Goal: Task Accomplishment & Management: Manage account settings

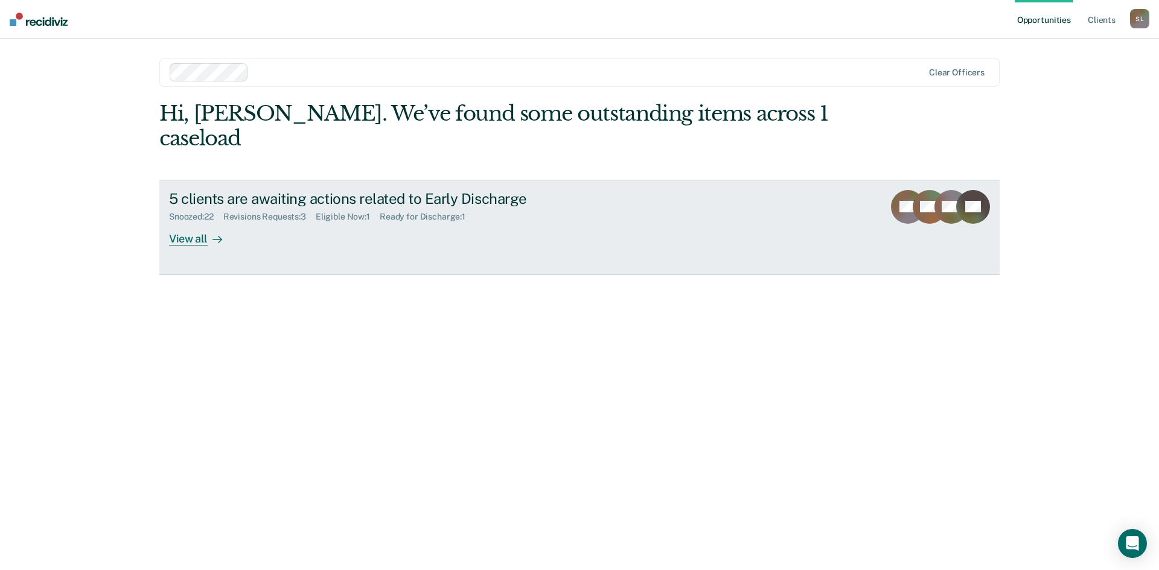
click at [429, 212] on div "Ready for Discharge : 1" at bounding box center [427, 217] width 95 height 10
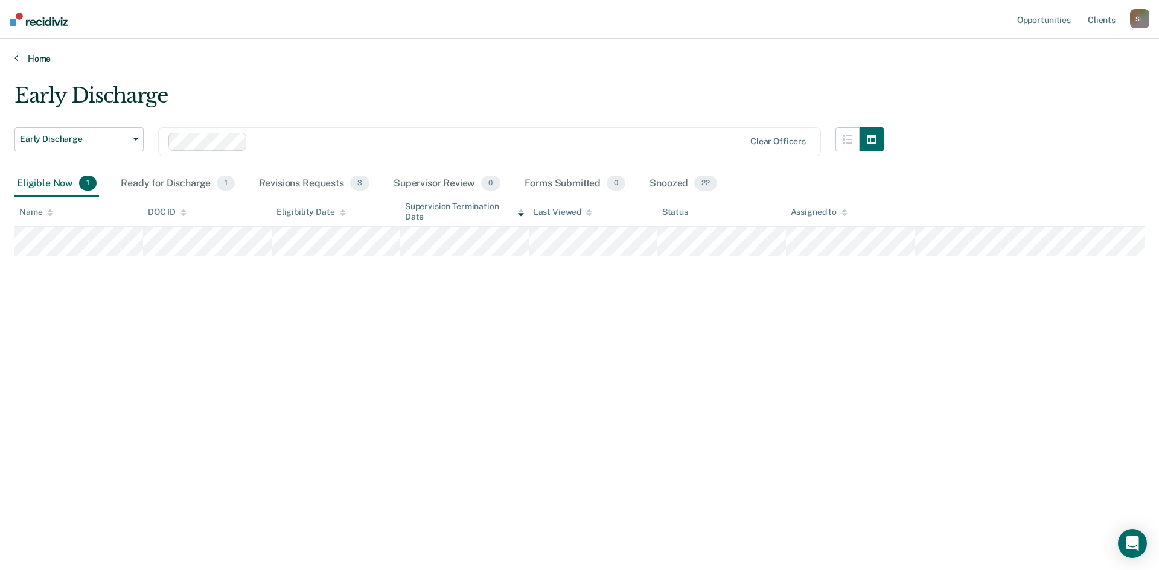
click at [47, 58] on link "Home" at bounding box center [579, 58] width 1130 height 11
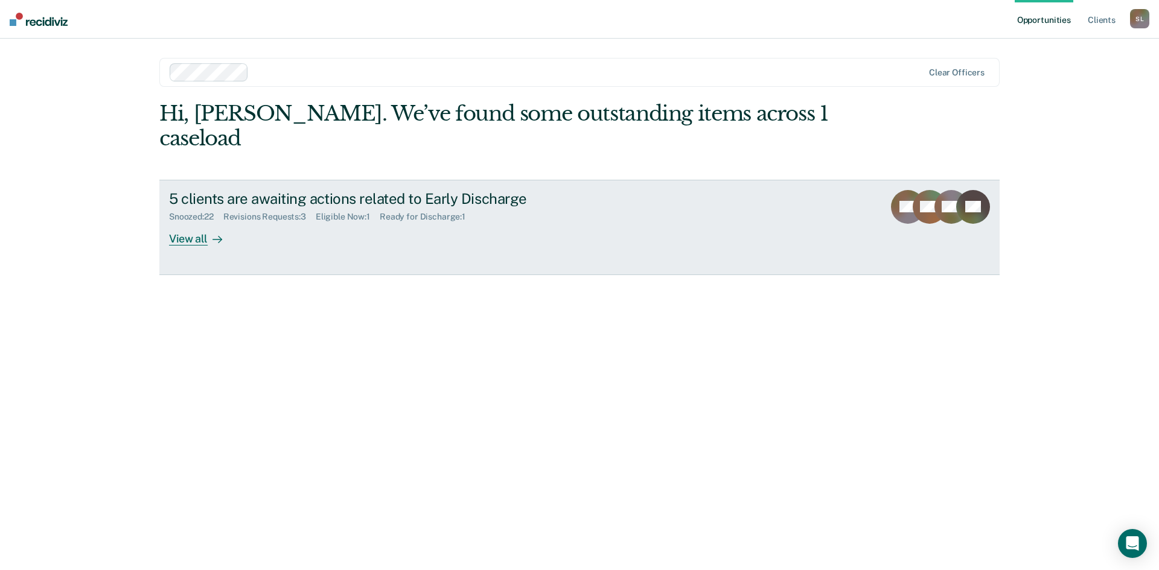
click at [356, 212] on div "Eligible Now : 1" at bounding box center [348, 217] width 64 height 10
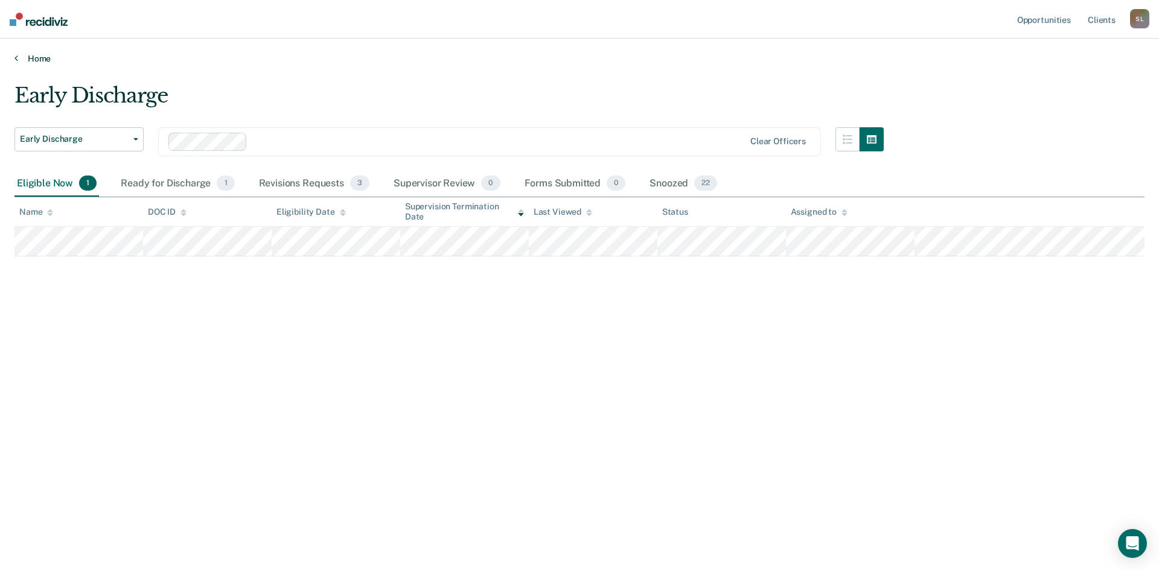
click at [30, 58] on link "Home" at bounding box center [579, 58] width 1130 height 11
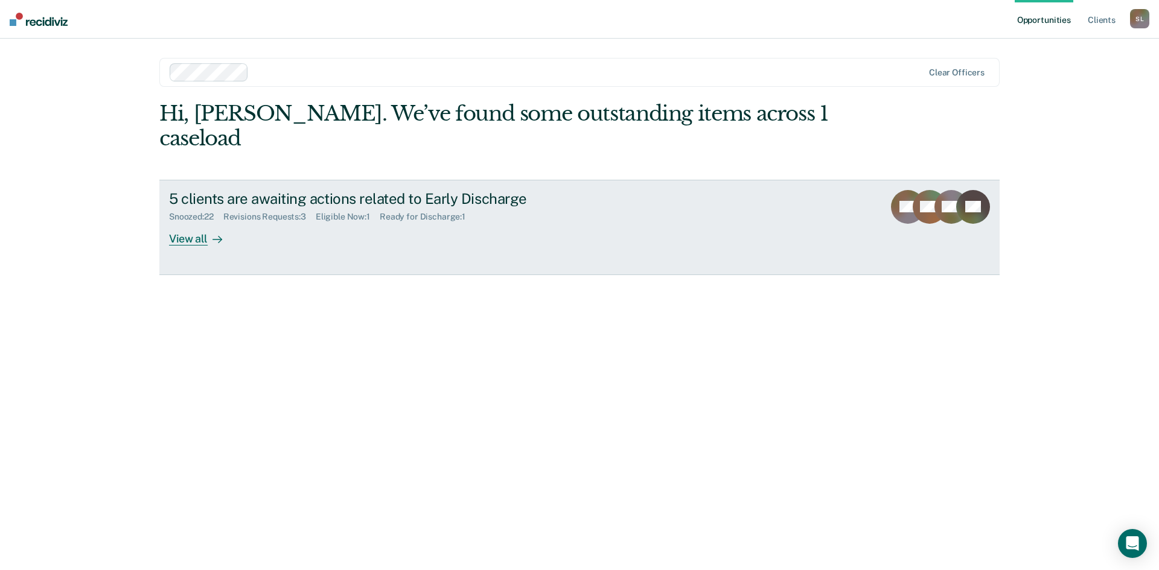
click at [252, 212] on div "Revisions Requests : 3" at bounding box center [269, 217] width 92 height 10
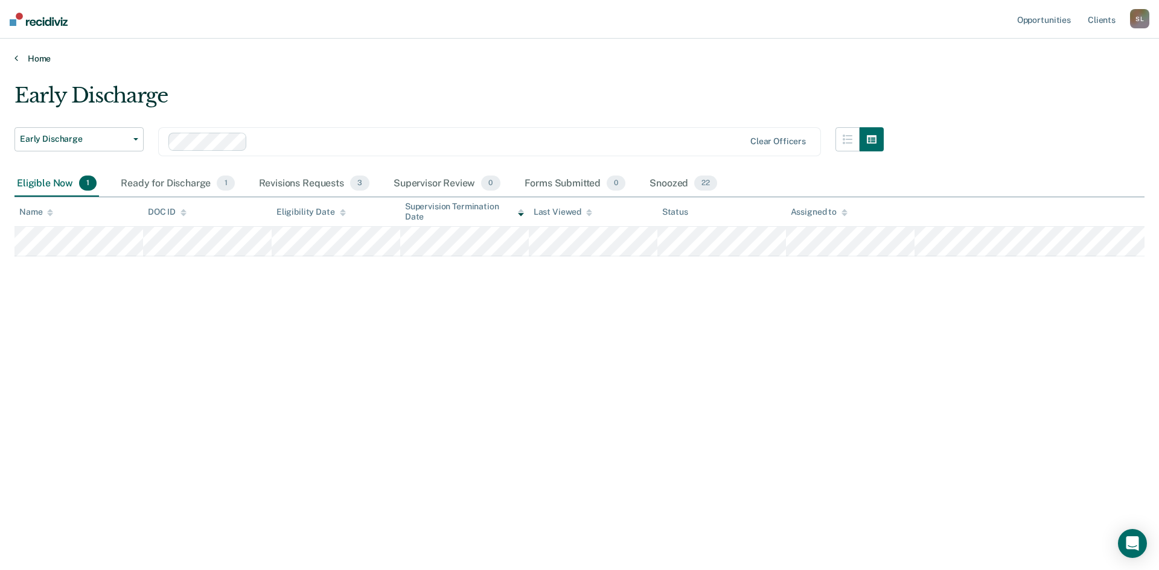
click at [49, 54] on link "Home" at bounding box center [579, 58] width 1130 height 11
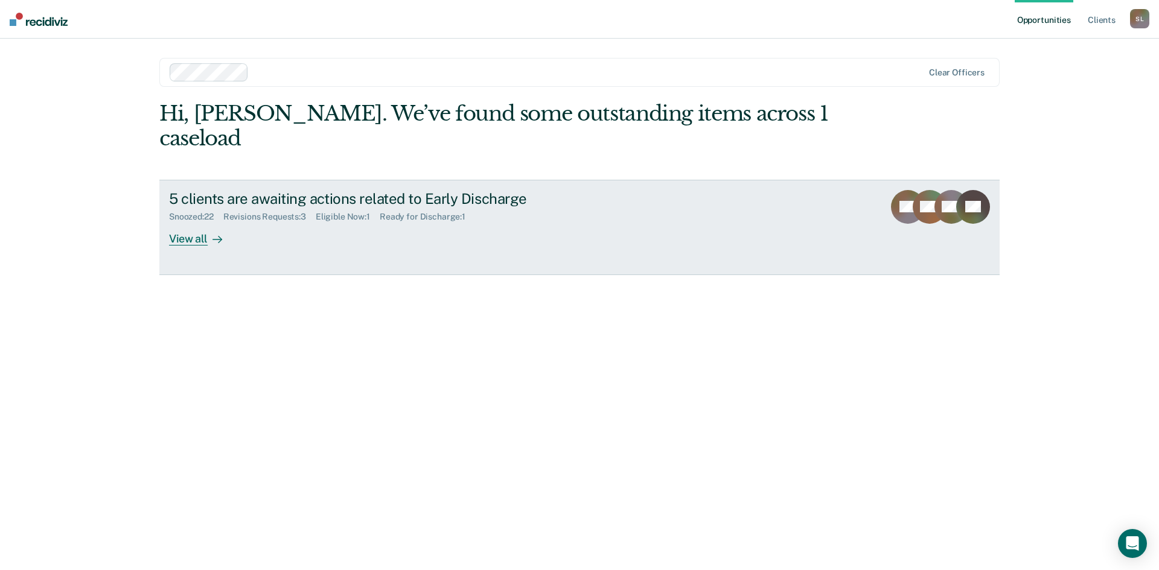
click at [196, 212] on div "Snoozed : 22" at bounding box center [196, 217] width 54 height 10
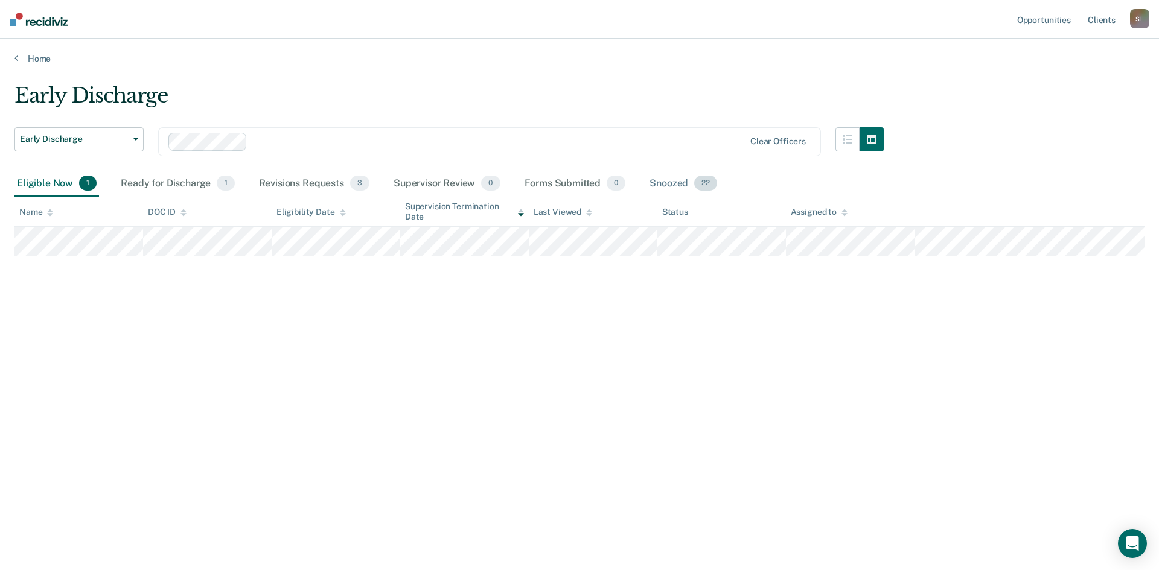
click at [665, 184] on div "Snoozed 22" at bounding box center [683, 184] width 72 height 27
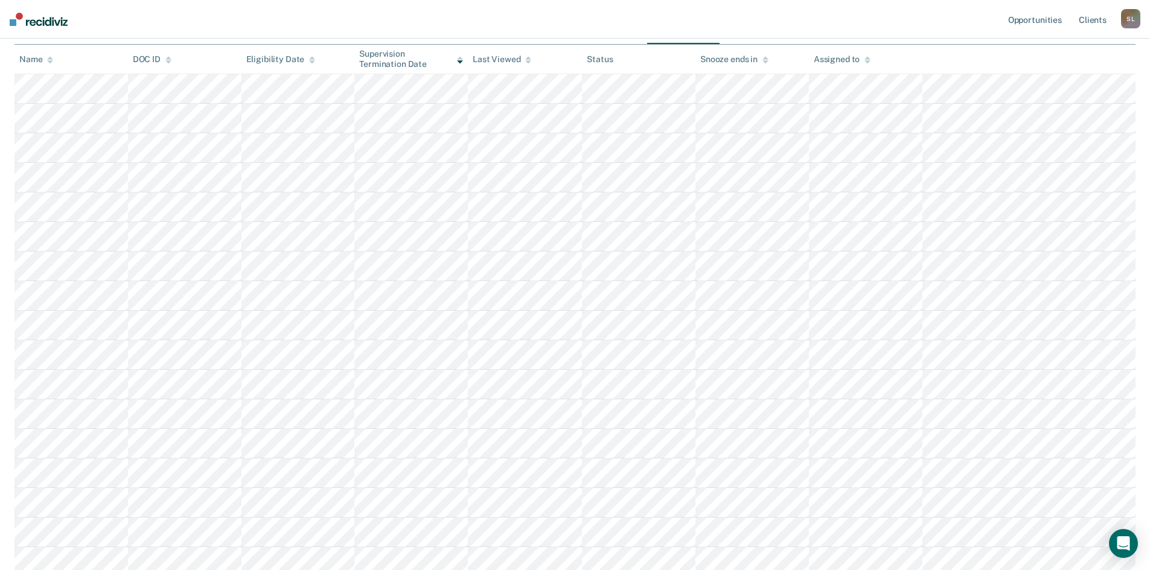
scroll to position [92, 0]
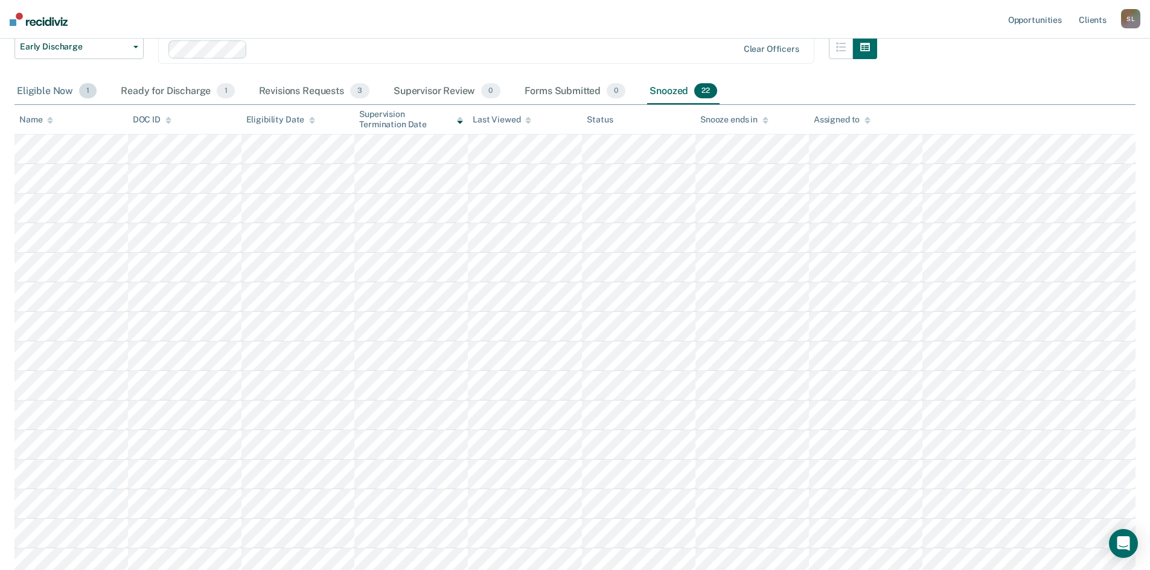
click at [46, 87] on div "Eligible Now 1" at bounding box center [56, 91] width 85 height 27
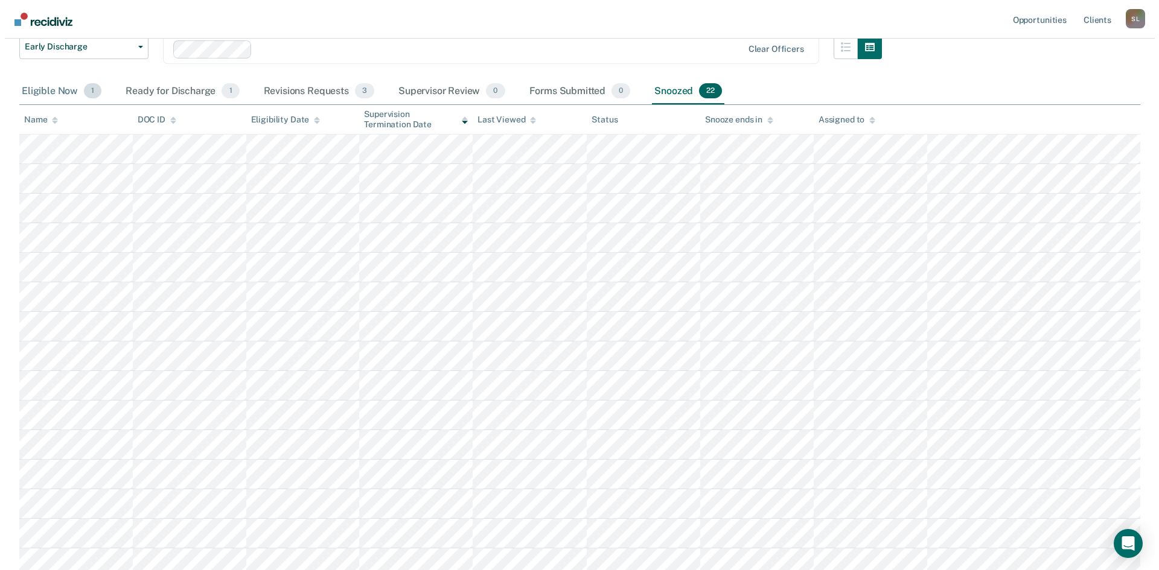
scroll to position [0, 0]
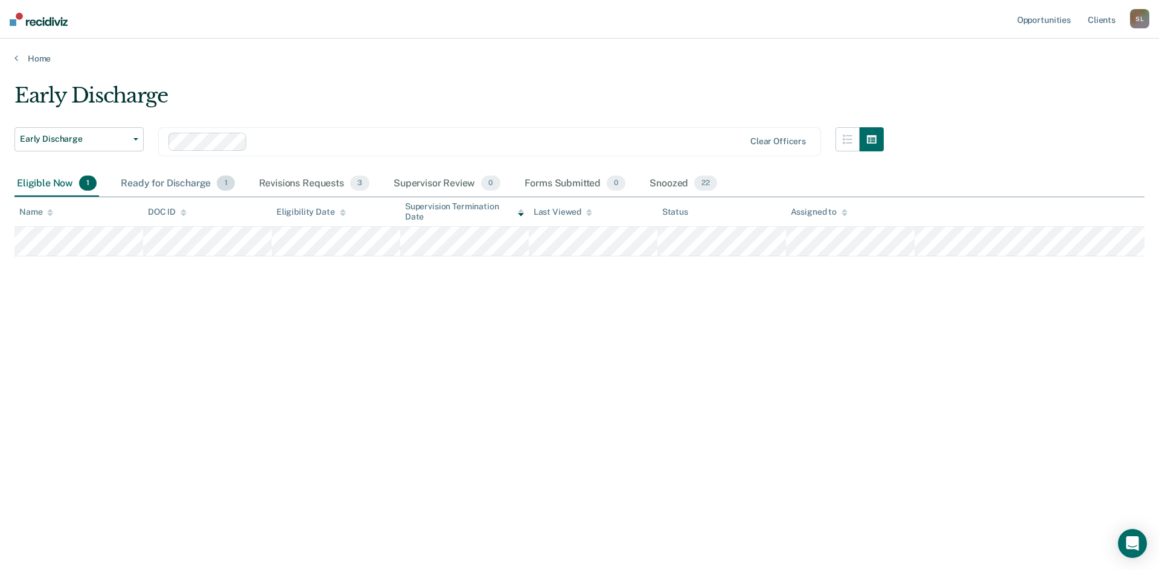
click at [151, 177] on div "Ready for Discharge 1" at bounding box center [177, 184] width 118 height 27
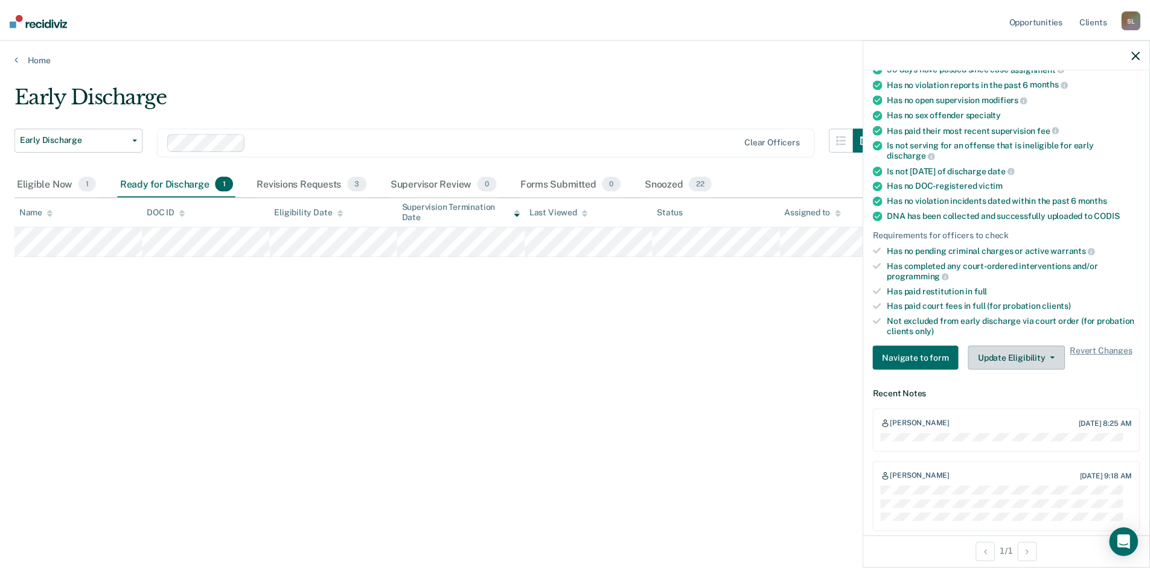
scroll to position [127, 0]
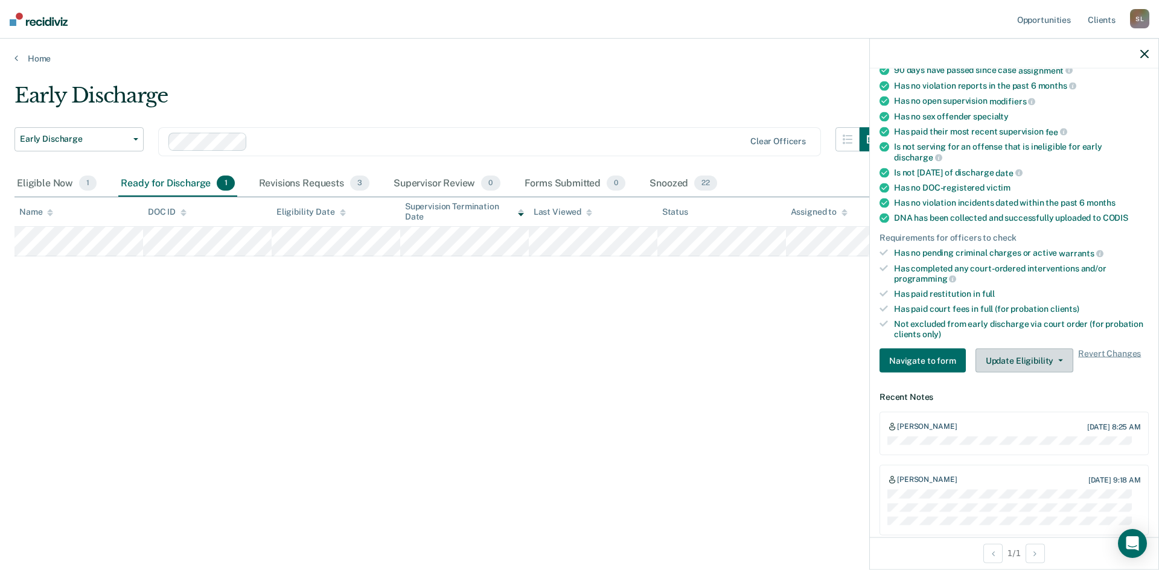
click at [1053, 360] on span "button" at bounding box center [1058, 361] width 10 height 2
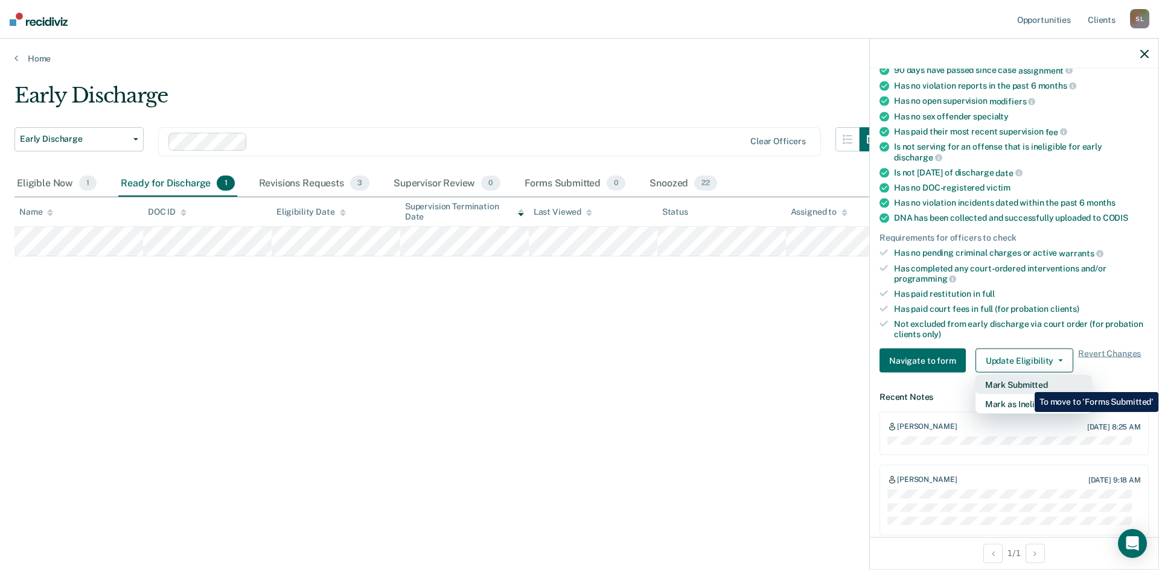
click at [1026, 383] on button "Mark Submitted" at bounding box center [1033, 384] width 116 height 19
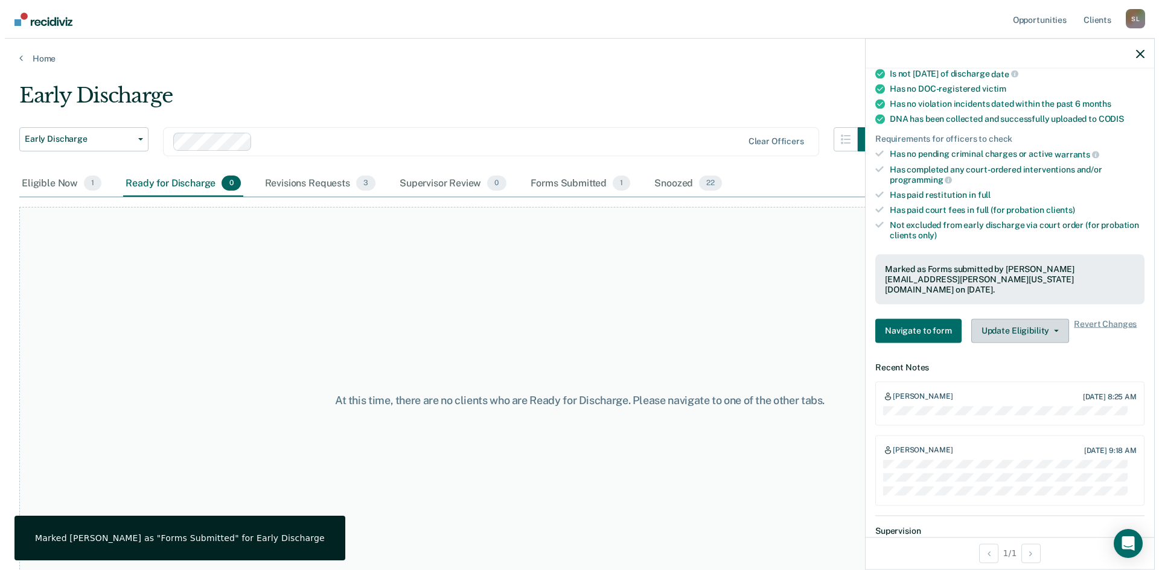
scroll to position [248, 0]
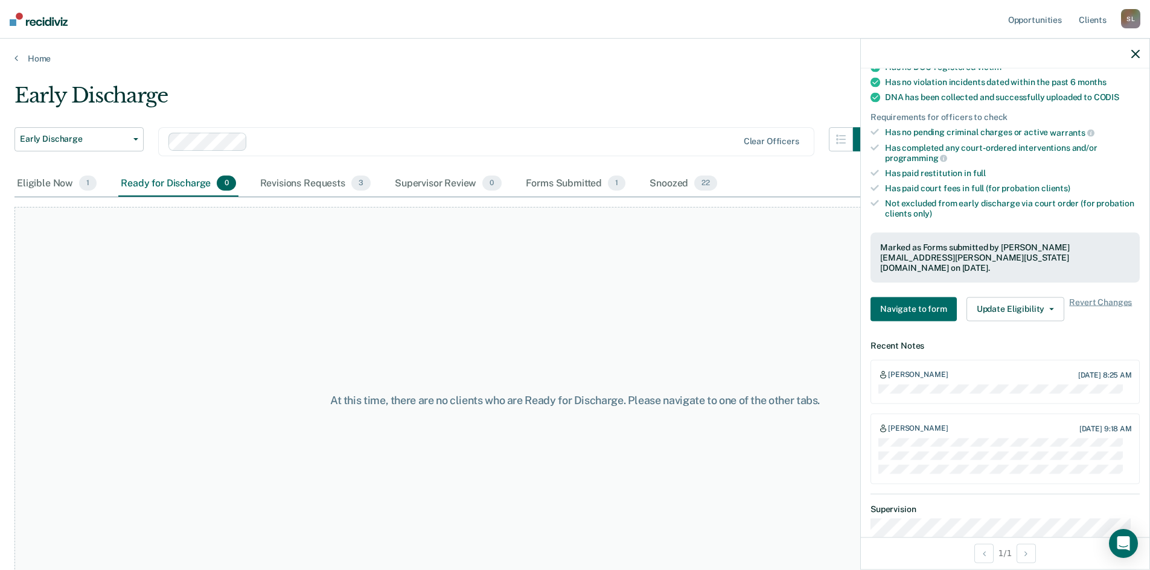
click at [1135, 54] on icon "button" at bounding box center [1135, 53] width 8 height 8
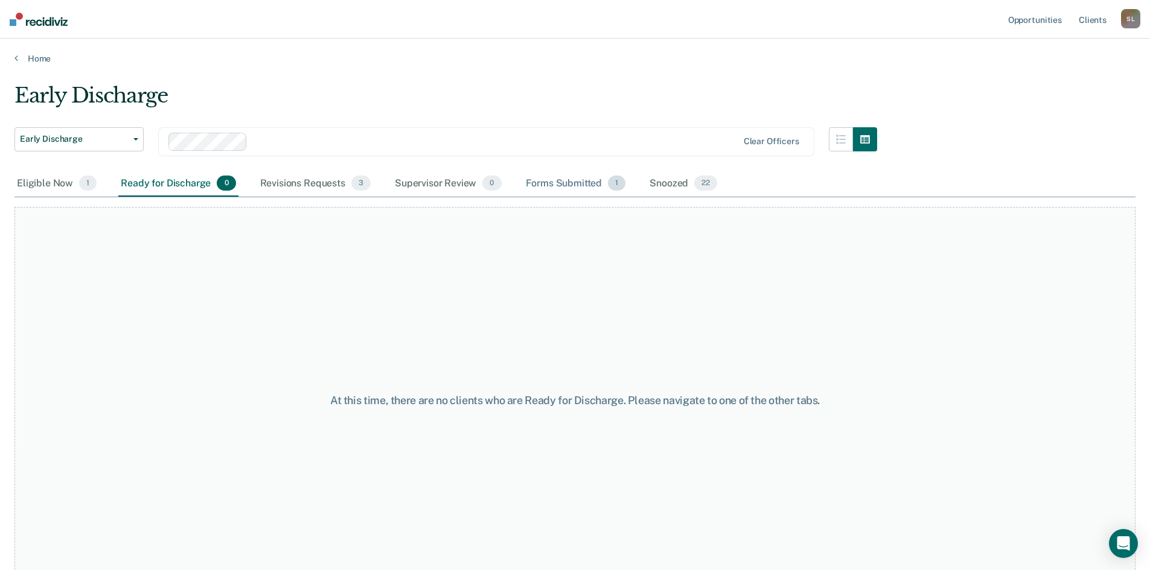
click at [581, 180] on div "Forms Submitted 1" at bounding box center [575, 184] width 105 height 27
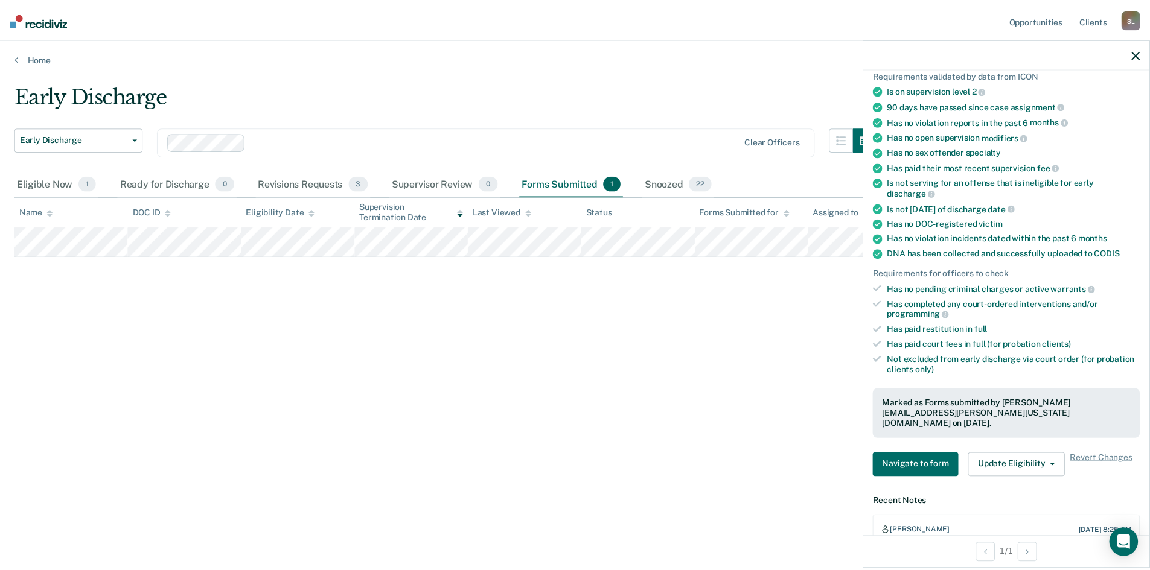
scroll to position [241, 0]
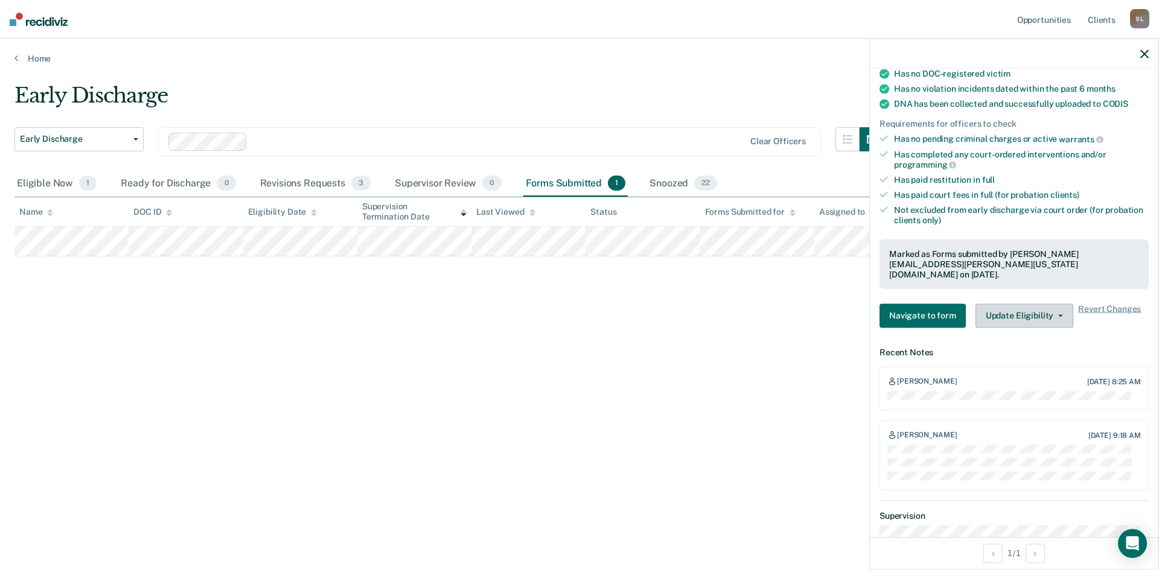
click at [1037, 311] on button "Update Eligibility" at bounding box center [1024, 316] width 98 height 24
click at [945, 333] on article "MH Early Discharge Forms Submitted Requirements validated by data from ICON Is …" at bounding box center [1013, 307] width 269 height 930
click at [1146, 57] on icon "button" at bounding box center [1144, 53] width 8 height 8
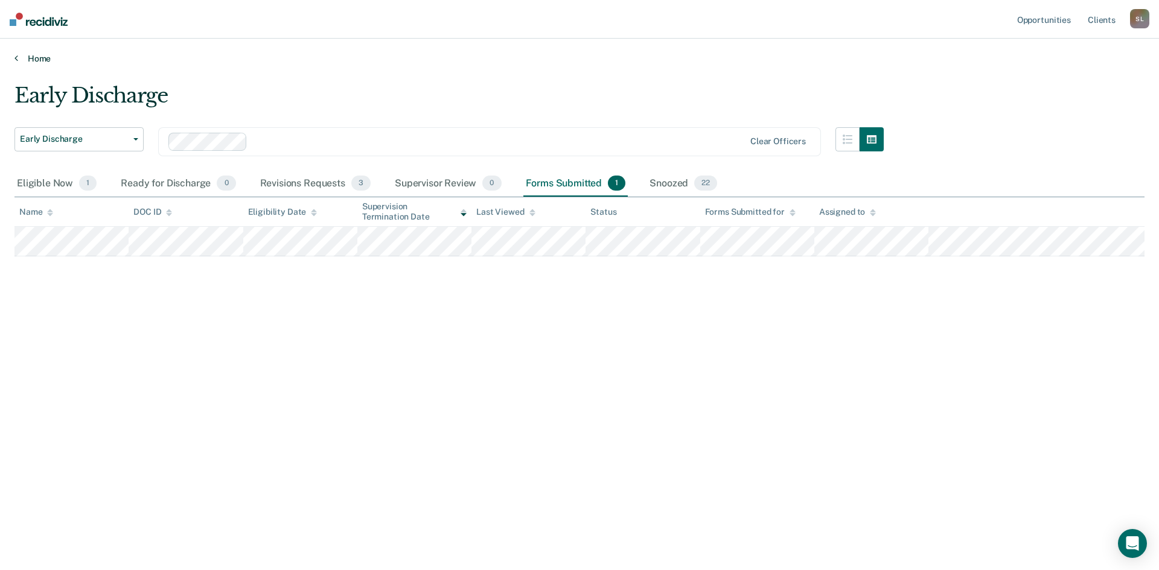
click at [37, 57] on link "Home" at bounding box center [579, 58] width 1130 height 11
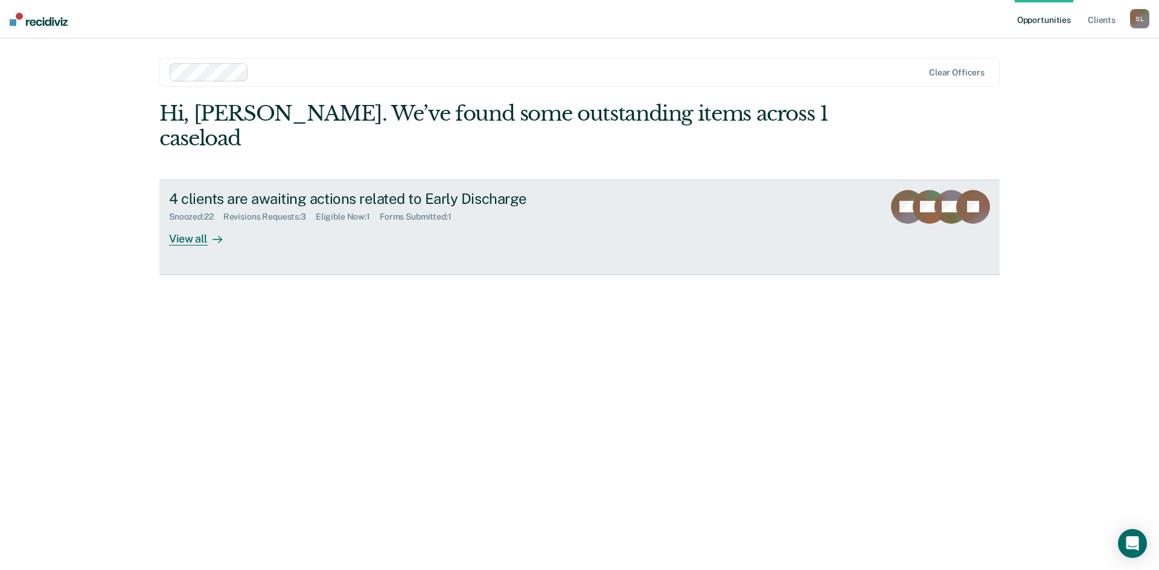
click at [193, 212] on div "Snoozed : 22" at bounding box center [196, 217] width 54 height 10
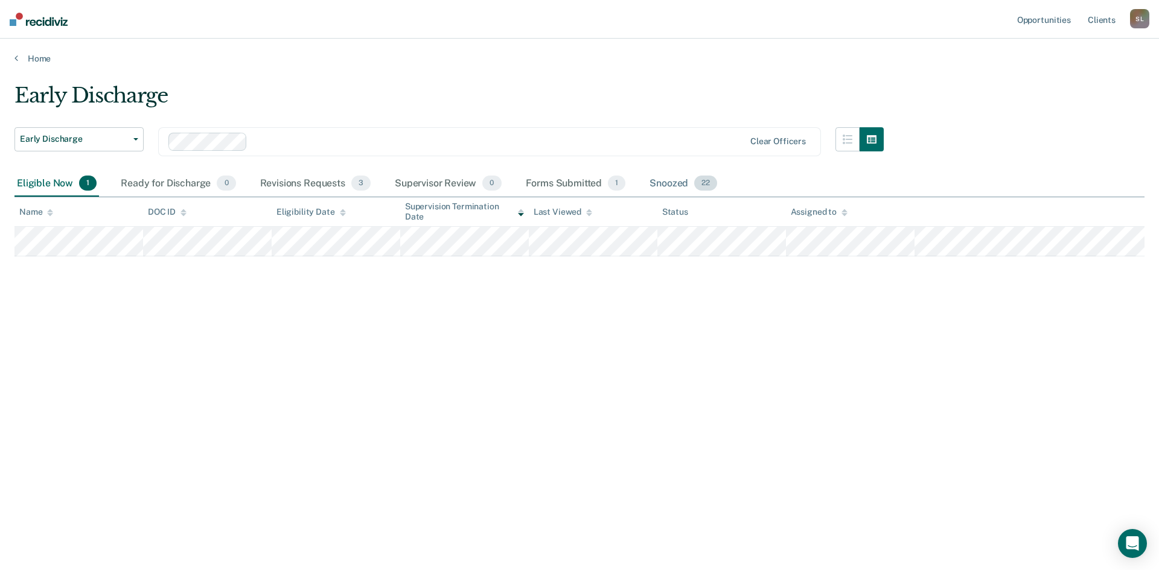
click at [652, 185] on div "Snoozed 22" at bounding box center [683, 184] width 72 height 27
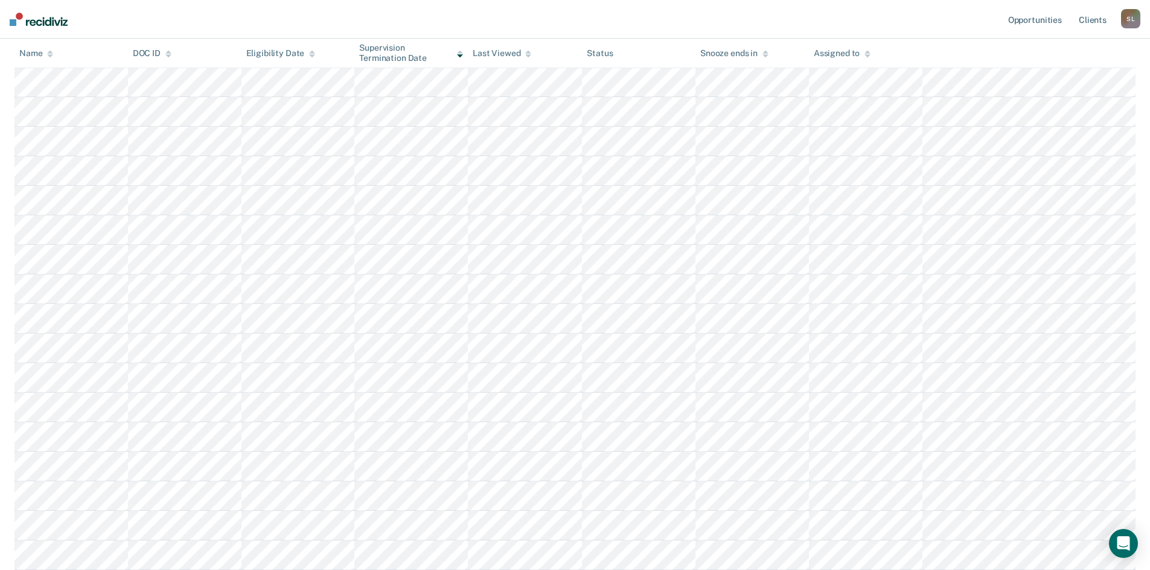
scroll to position [181, 0]
click at [1133, 21] on div "S L" at bounding box center [1130, 18] width 19 height 19
click at [1056, 77] on link "Log Out" at bounding box center [1081, 79] width 97 height 10
